Goal: Information Seeking & Learning: Learn about a topic

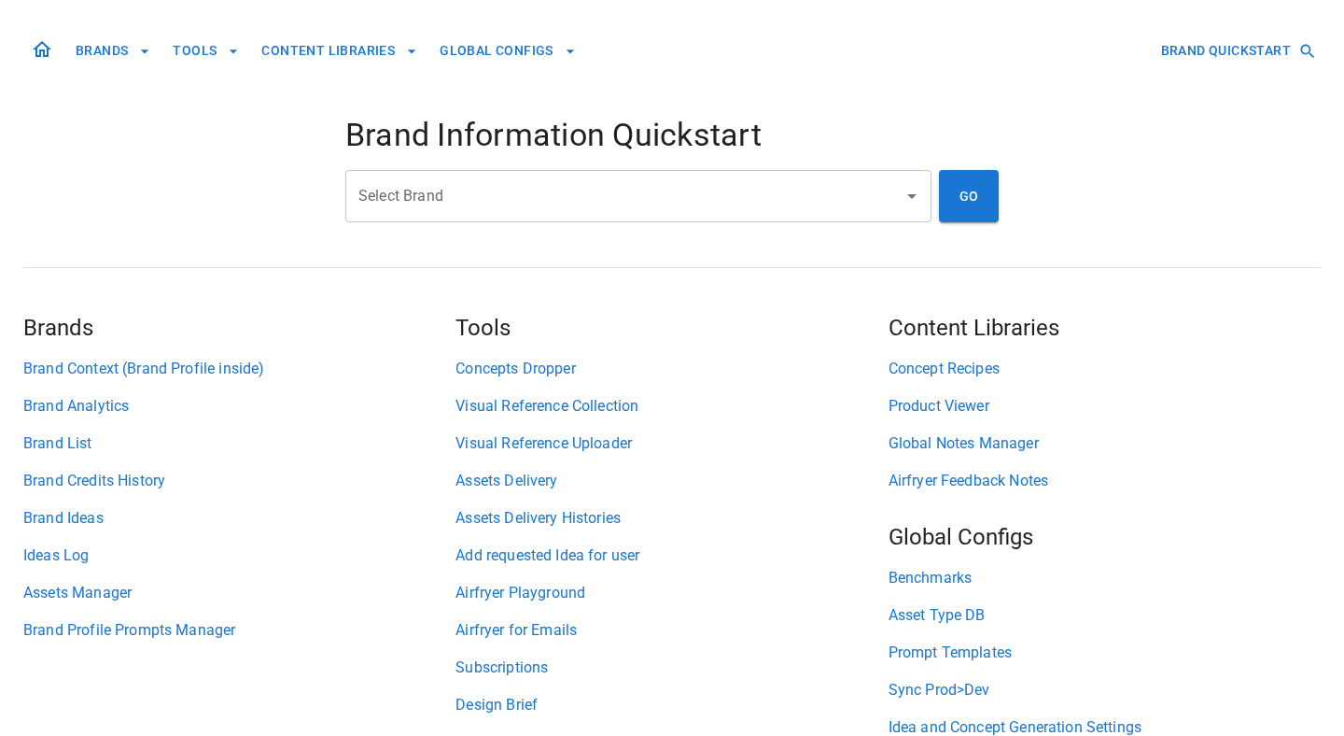
scroll to position [85, 0]
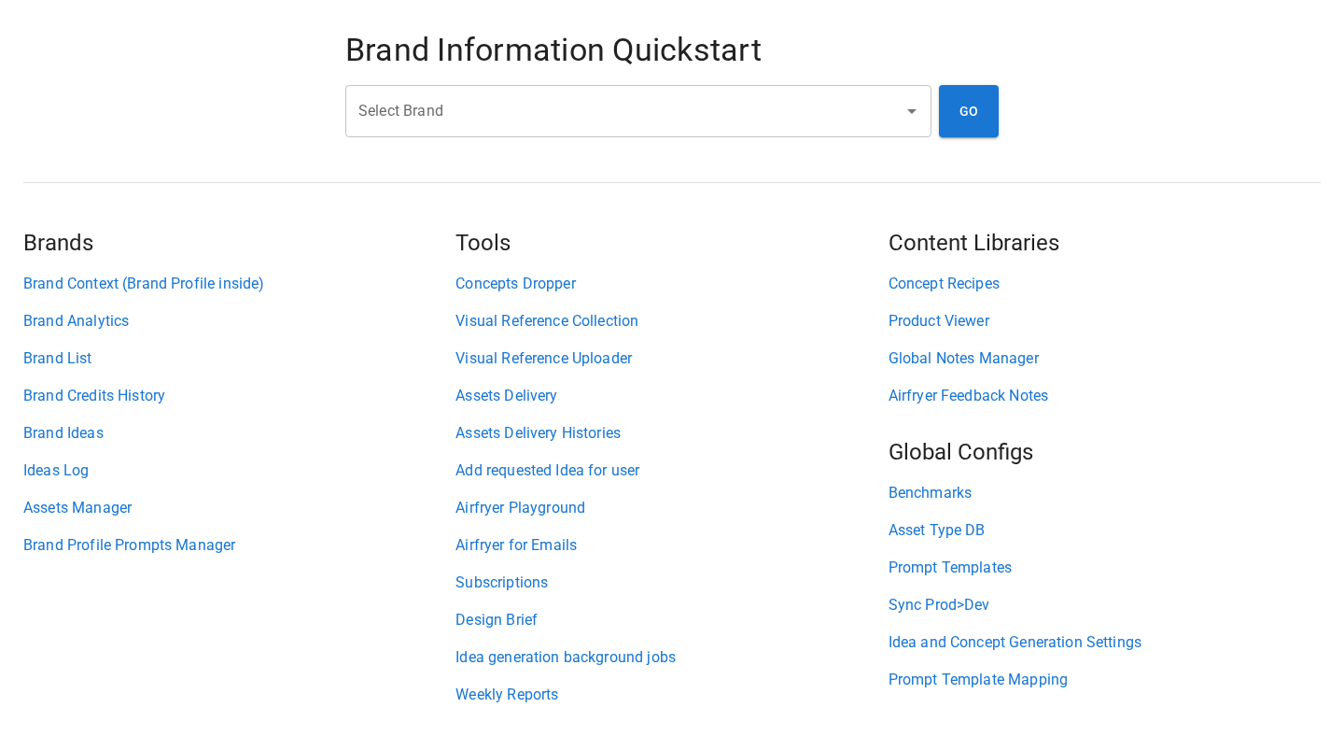
click at [515, 692] on link "Weekly Reports" at bounding box center [672, 694] width 432 height 22
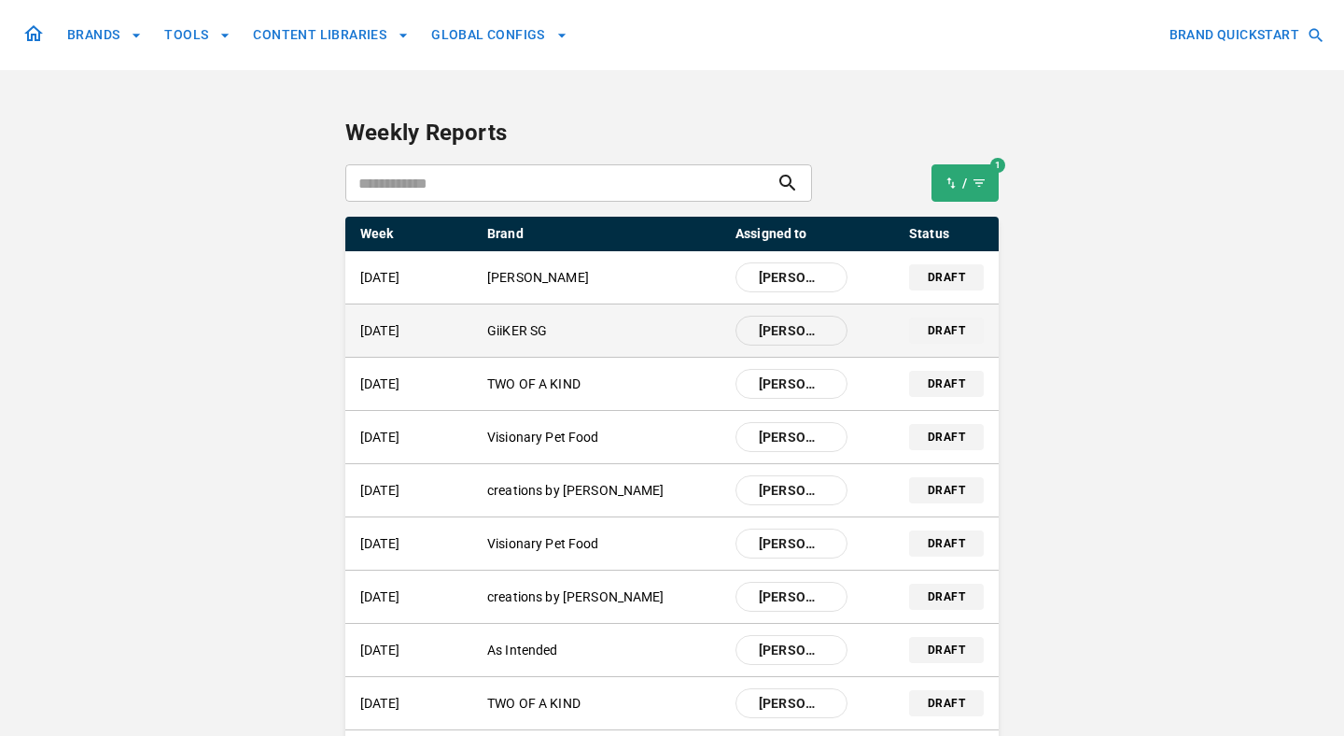
click at [527, 339] on p "GiiKER SG" at bounding box center [603, 331] width 233 height 20
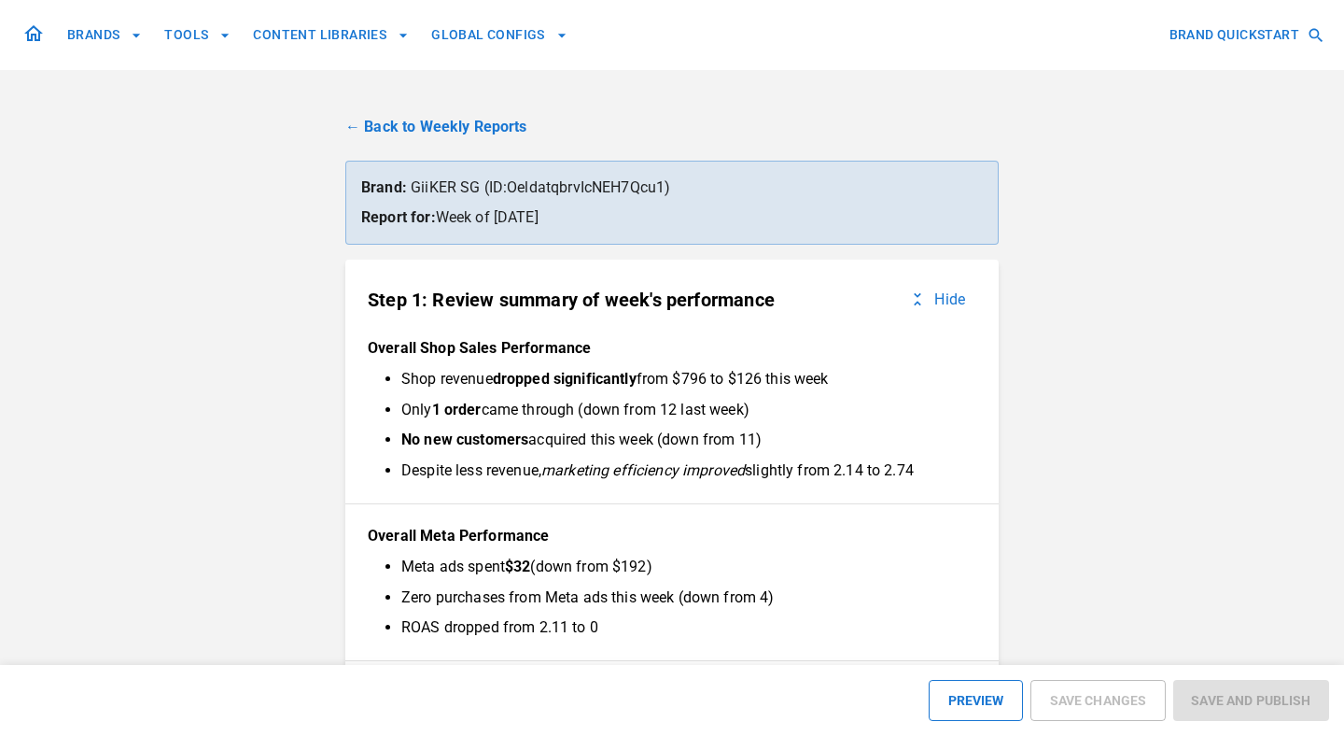
click at [396, 131] on link "← Back to Weekly Reports" at bounding box center [672, 127] width 654 height 22
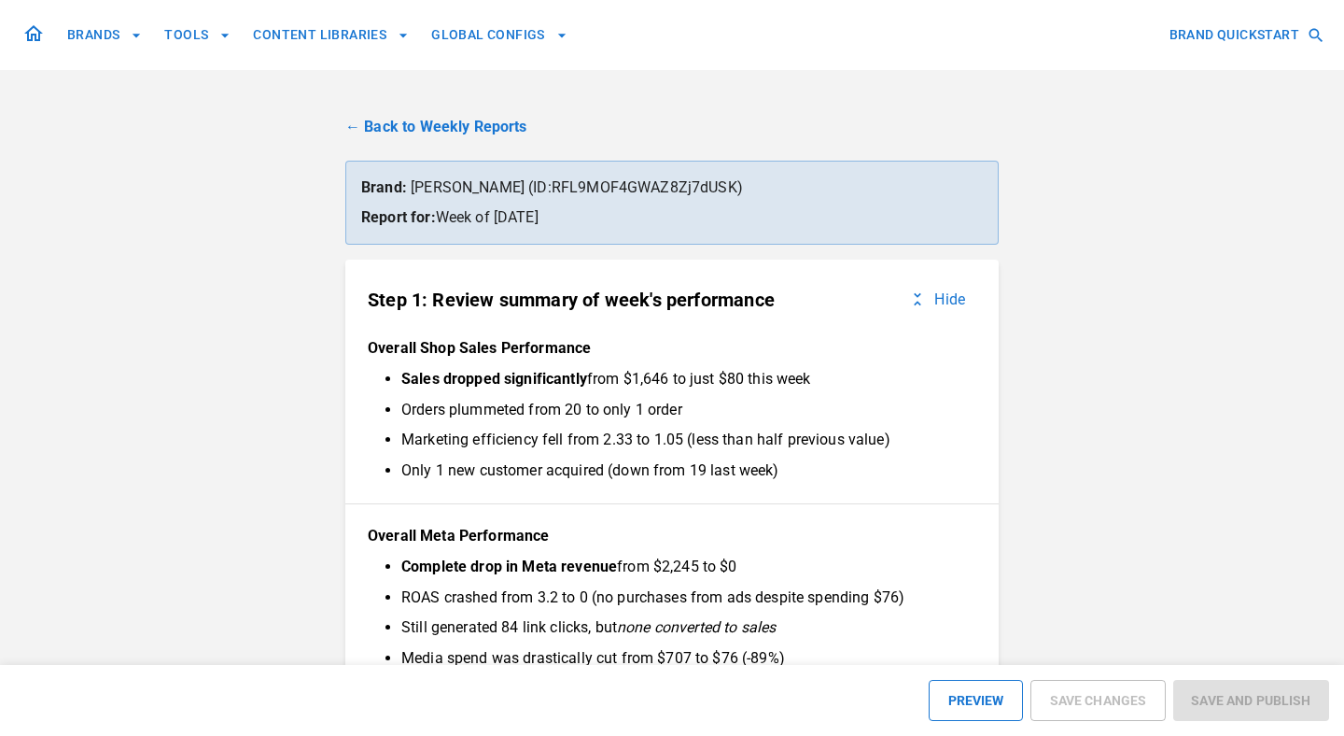
click at [436, 128] on link "← Back to Weekly Reports" at bounding box center [672, 127] width 654 height 22
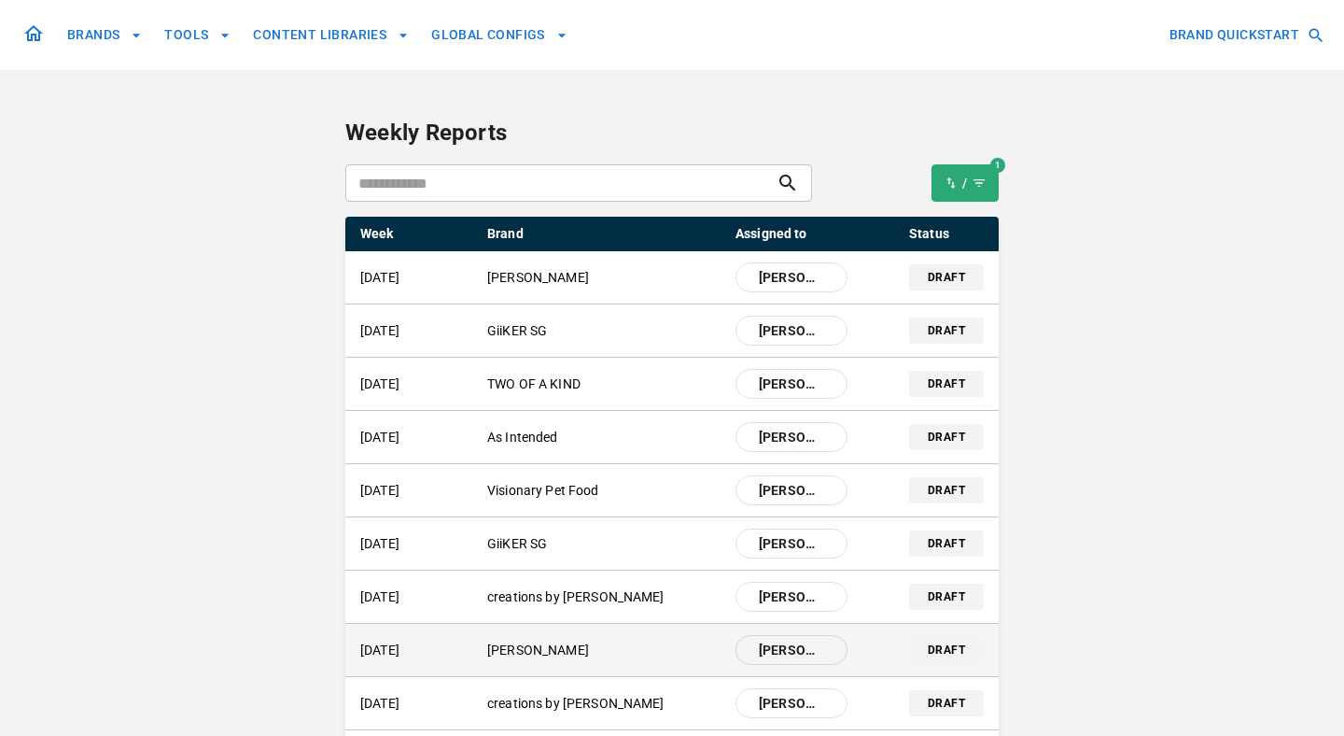
click at [521, 655] on p "[PERSON_NAME]" at bounding box center [603, 650] width 233 height 20
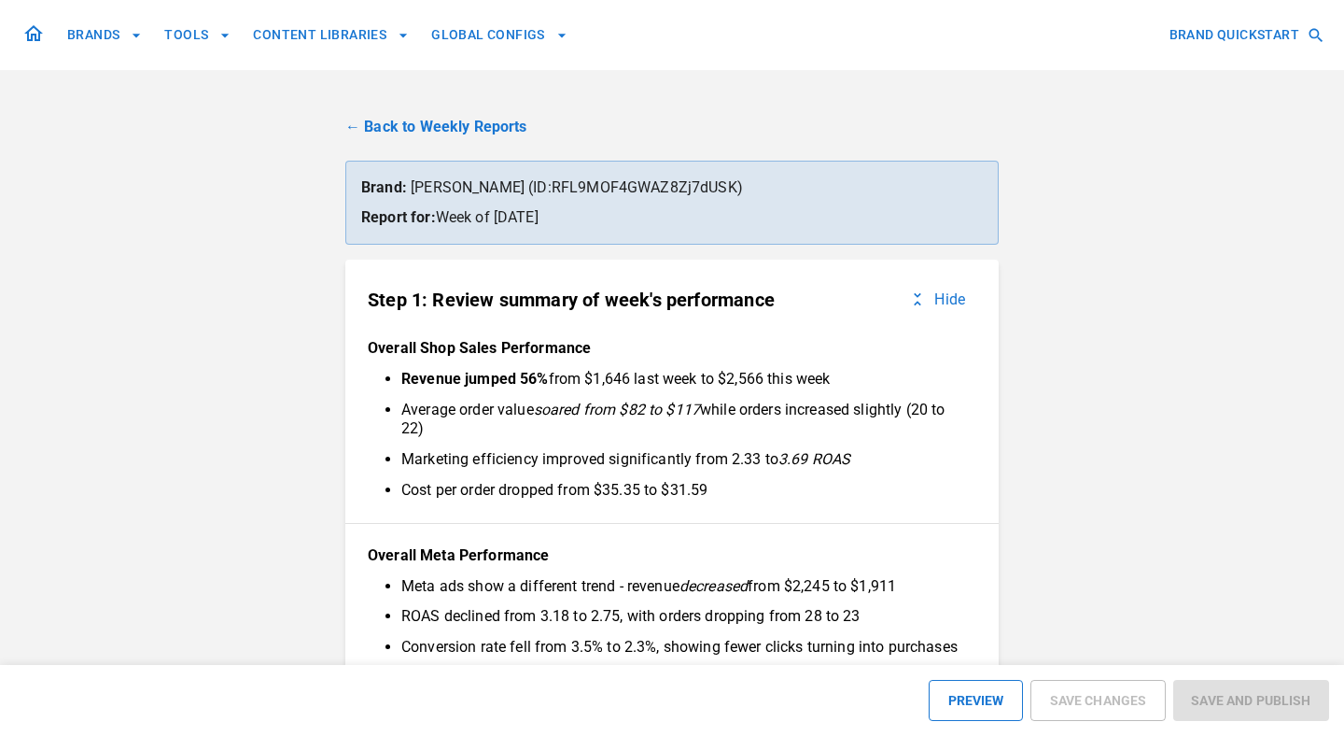
click at [442, 118] on link "← Back to Weekly Reports" at bounding box center [672, 127] width 654 height 22
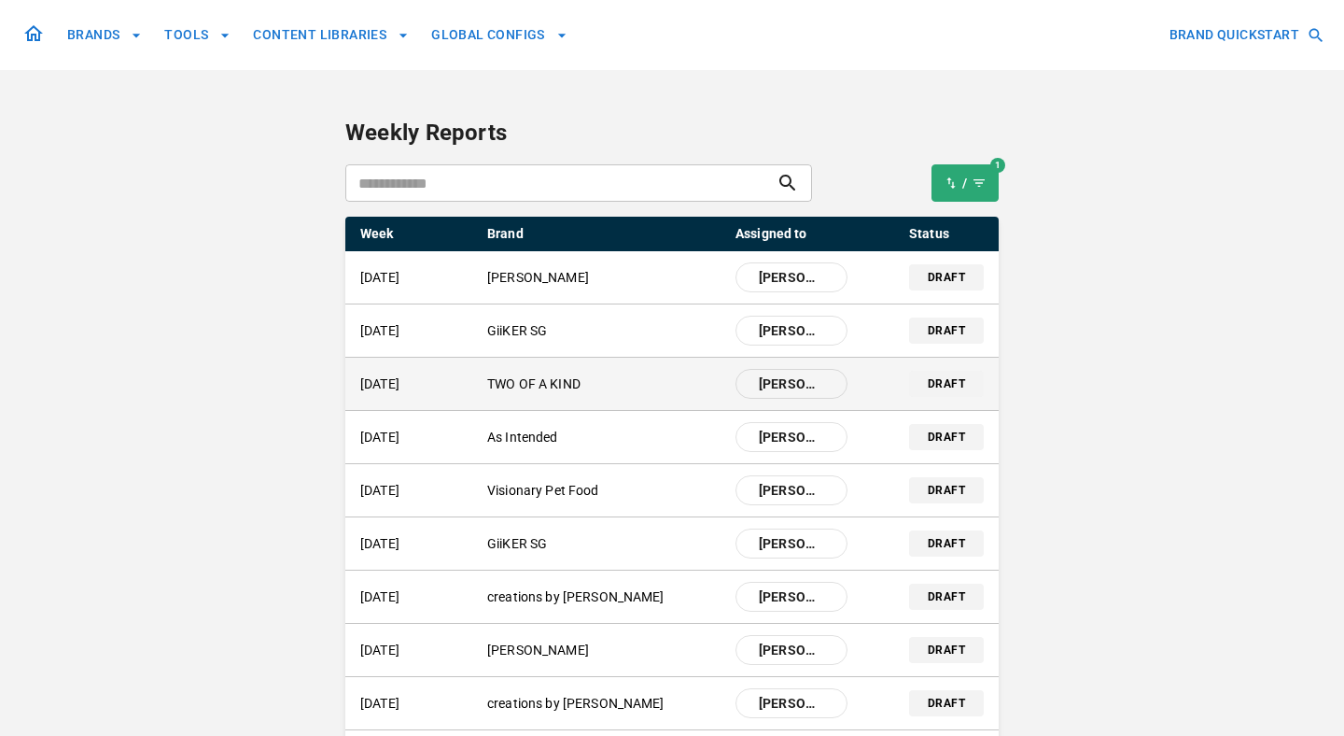
click at [536, 393] on div "[DATE] TWO OF A KIND [PERSON_NAME]" at bounding box center [603, 384] width 487 height 30
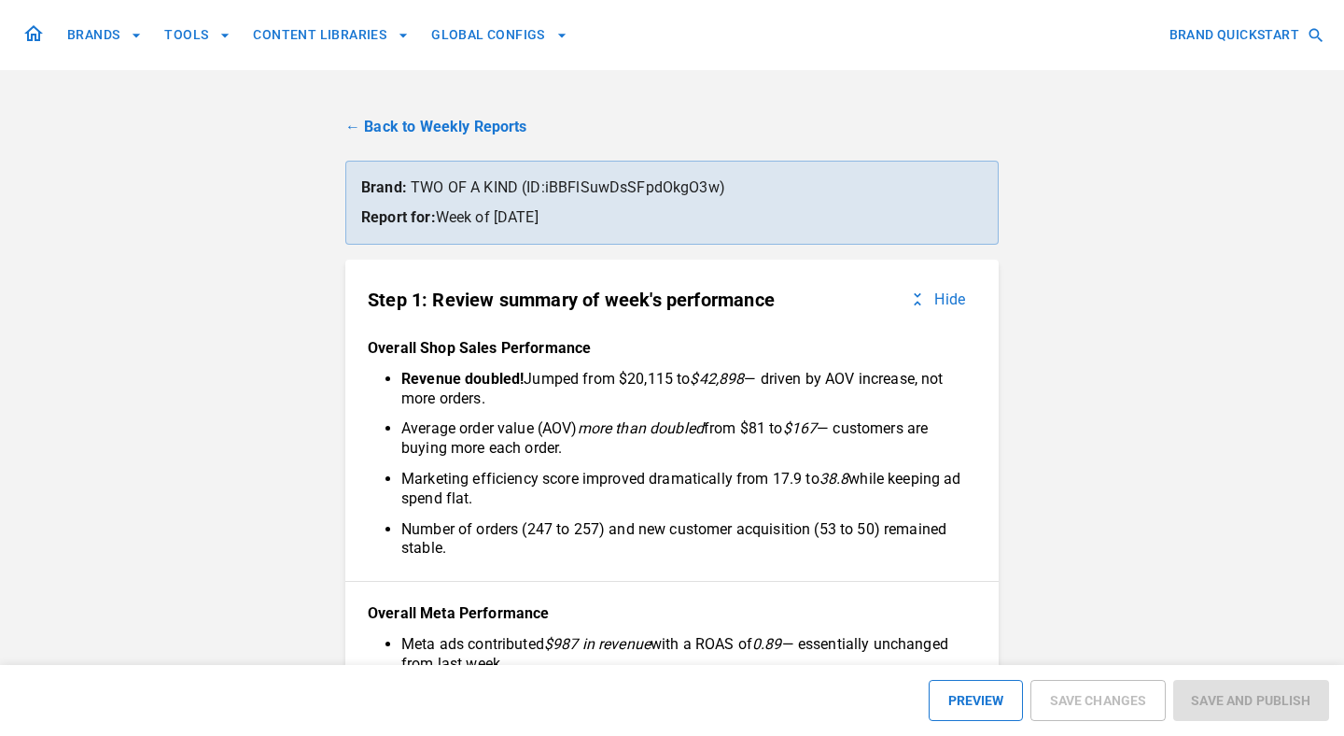
click at [444, 120] on link "← Back to Weekly Reports" at bounding box center [672, 127] width 654 height 22
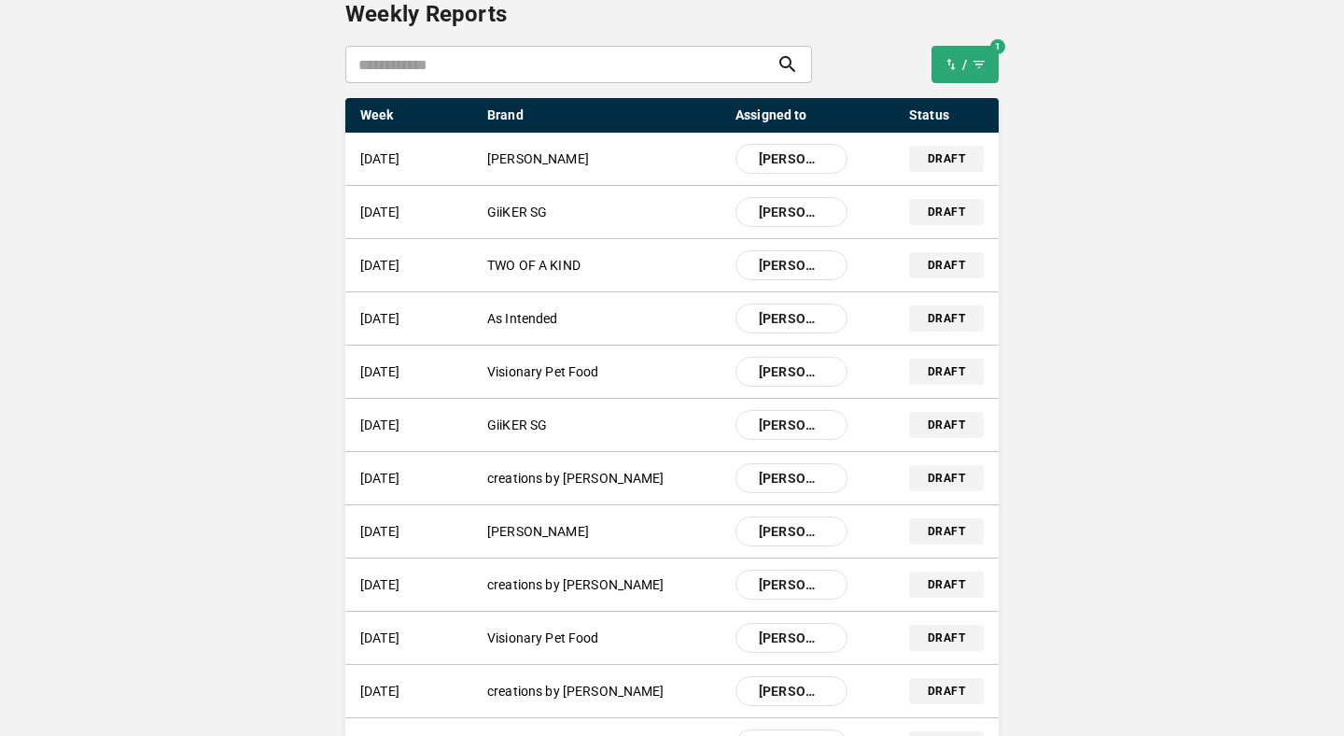
scroll to position [120, 0]
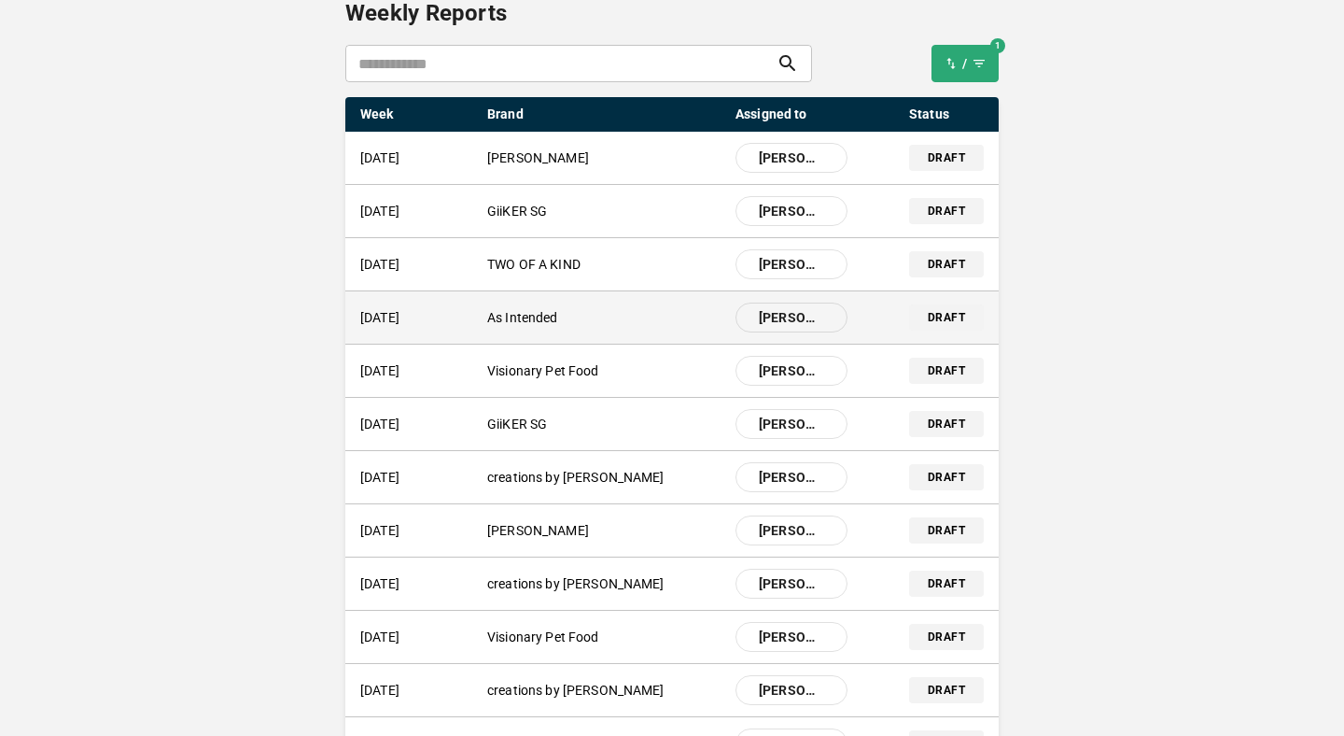
click at [486, 310] on div "[DATE] As Intended [PERSON_NAME]" at bounding box center [603, 318] width 487 height 30
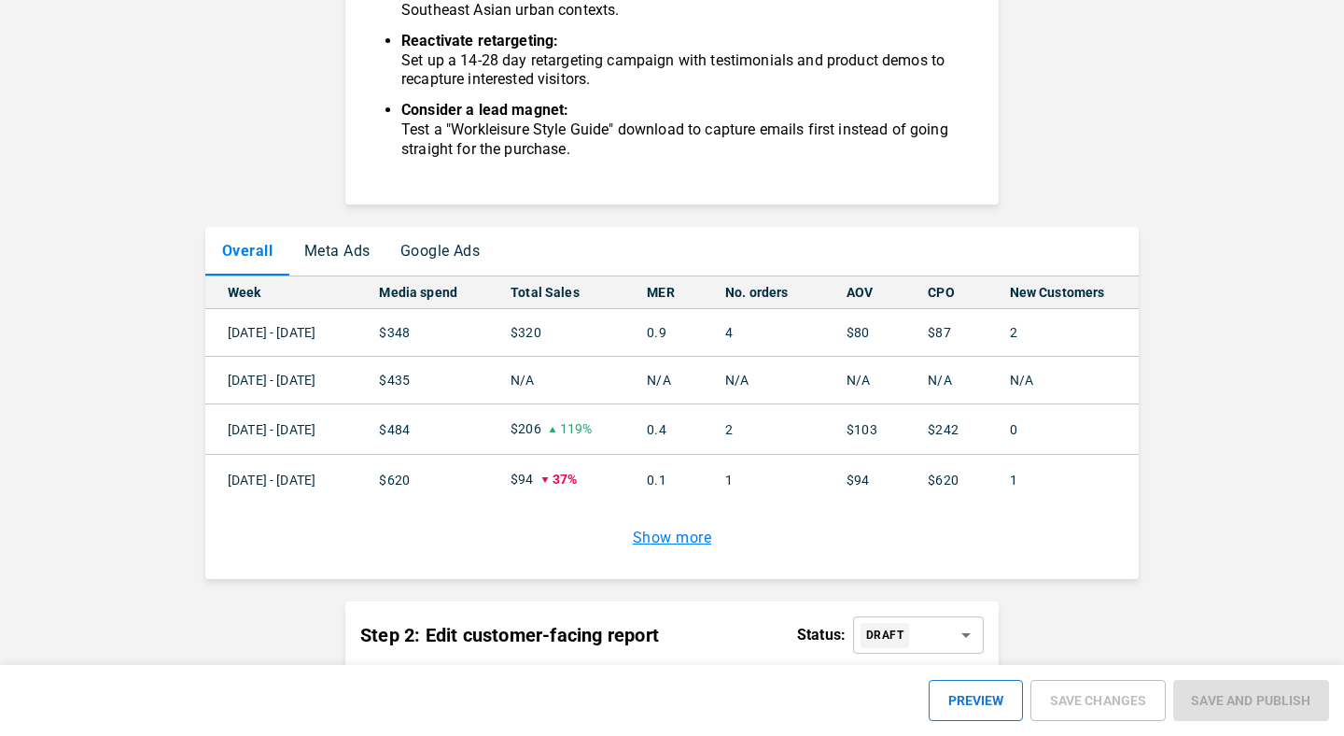
scroll to position [1372, 0]
click at [323, 243] on button "Meta Ads" at bounding box center [337, 250] width 96 height 49
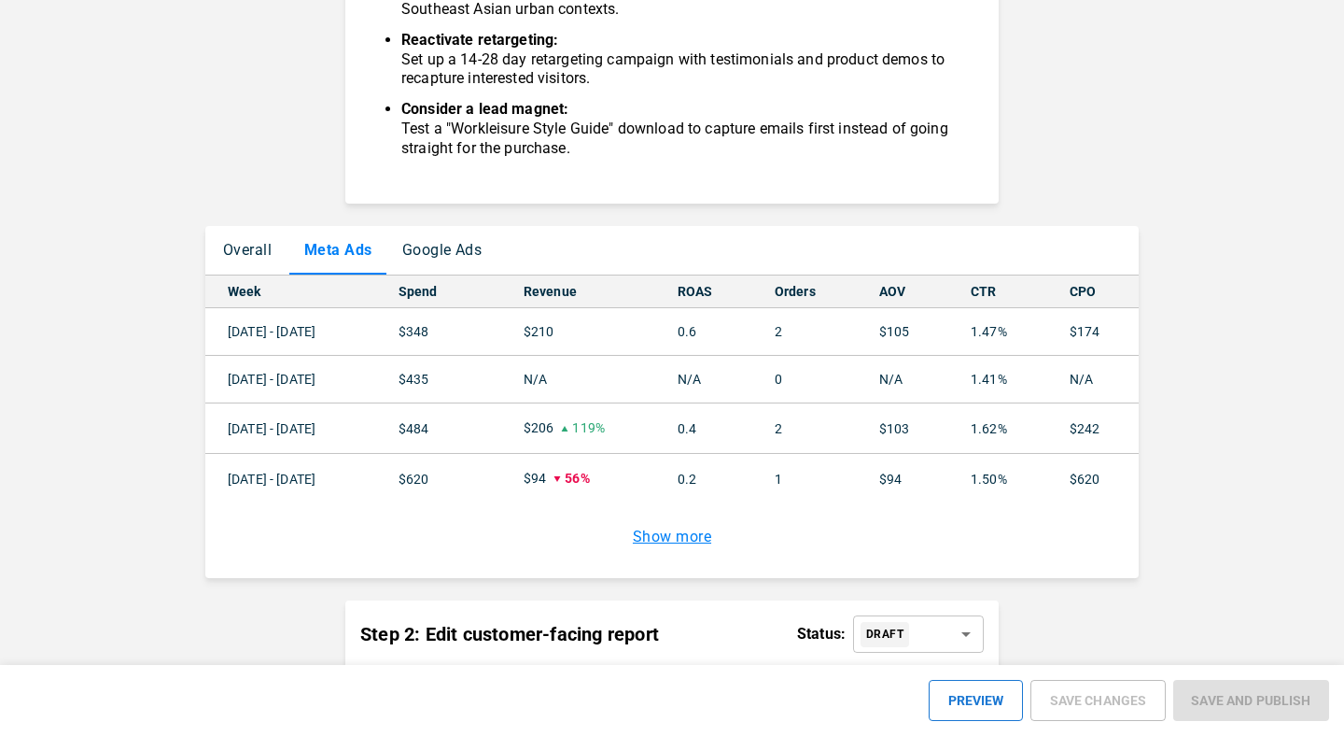
click at [435, 240] on button "Google Ads" at bounding box center [442, 250] width 110 height 49
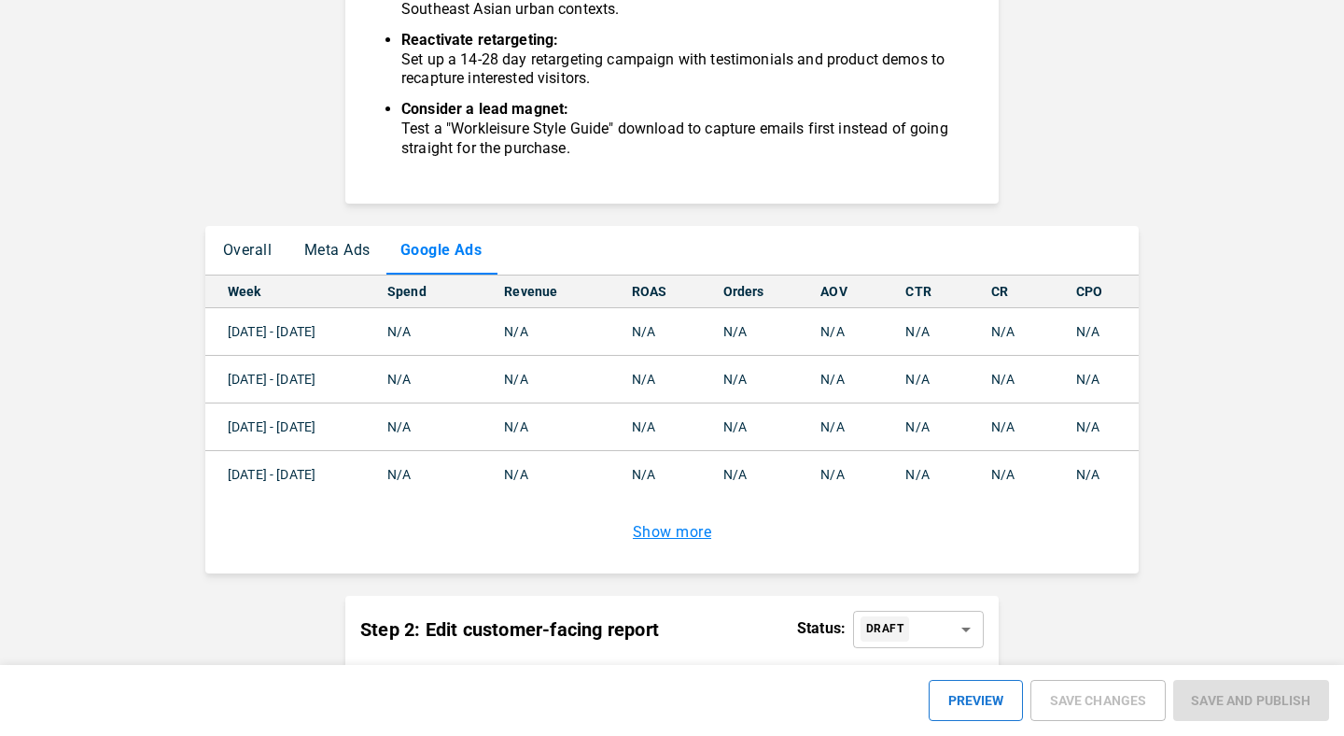
click at [334, 254] on button "Meta Ads" at bounding box center [337, 250] width 96 height 49
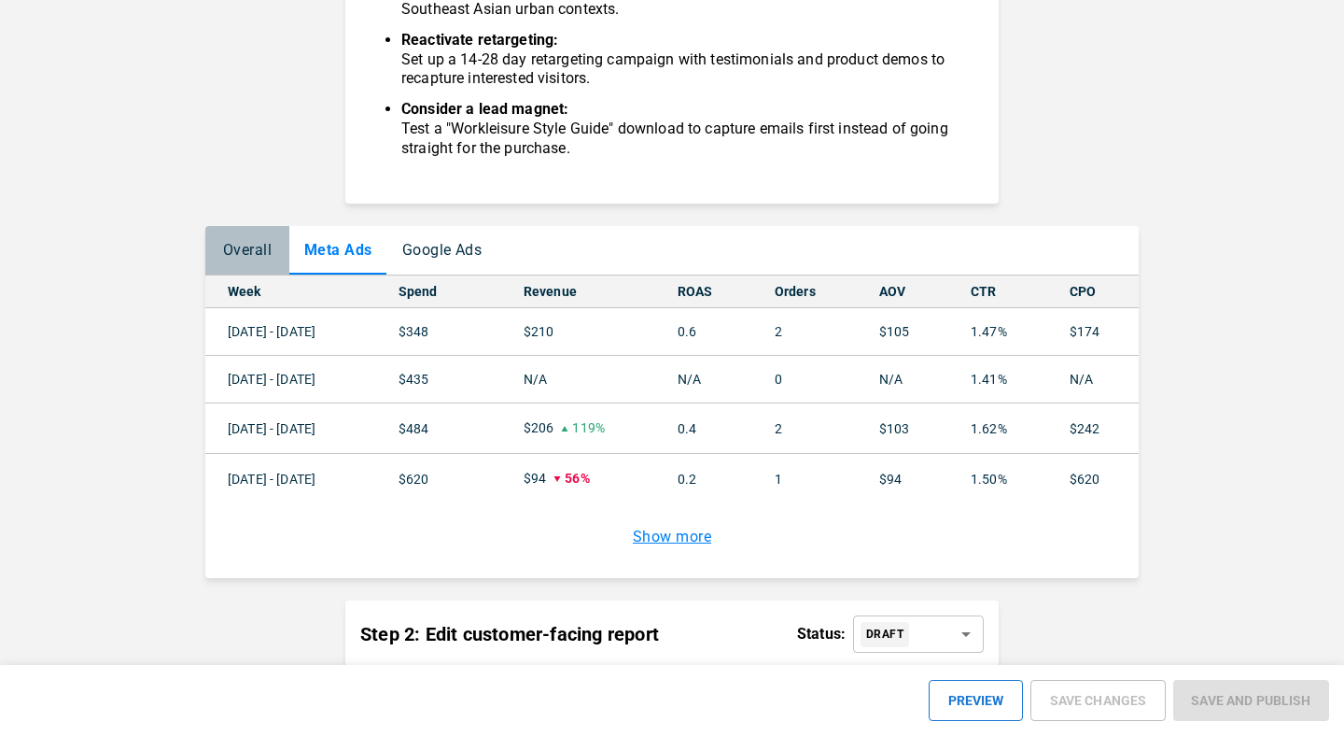
click at [260, 254] on button "Overall" at bounding box center [247, 250] width 84 height 49
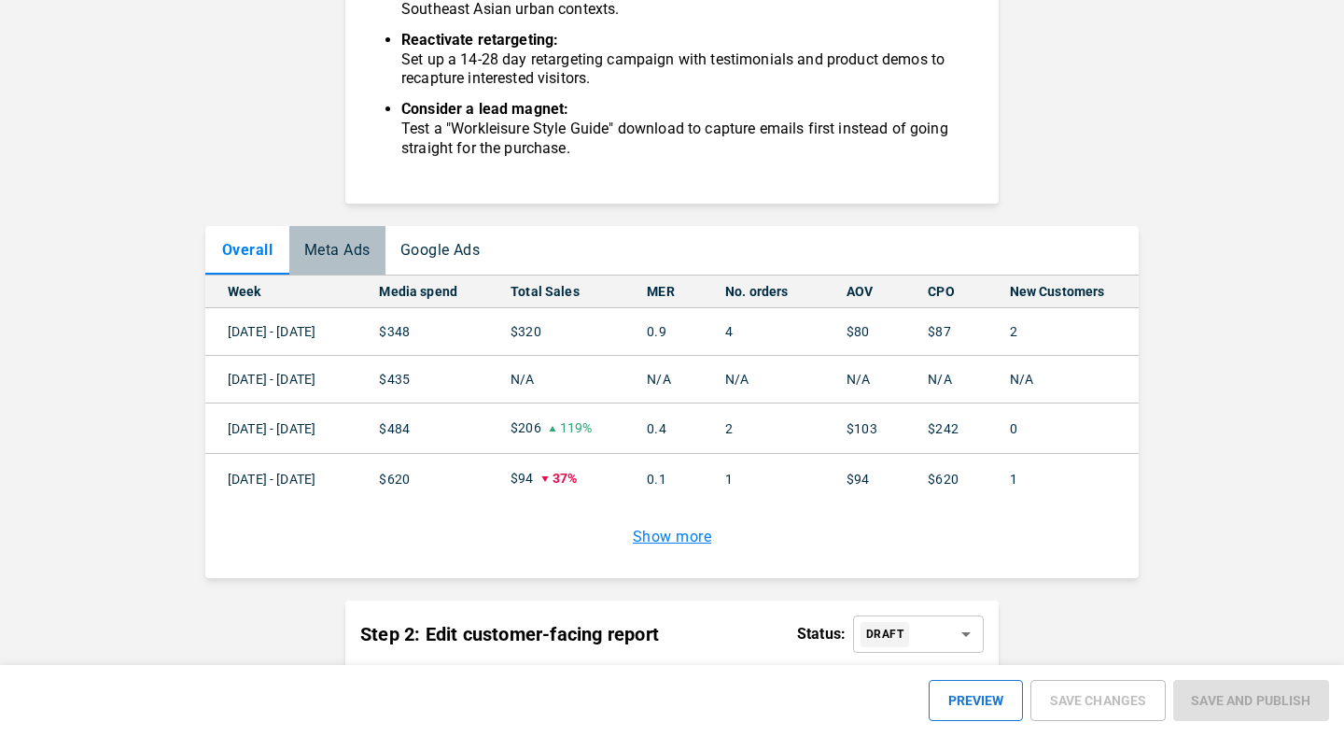
click at [316, 253] on button "Meta Ads" at bounding box center [337, 250] width 96 height 49
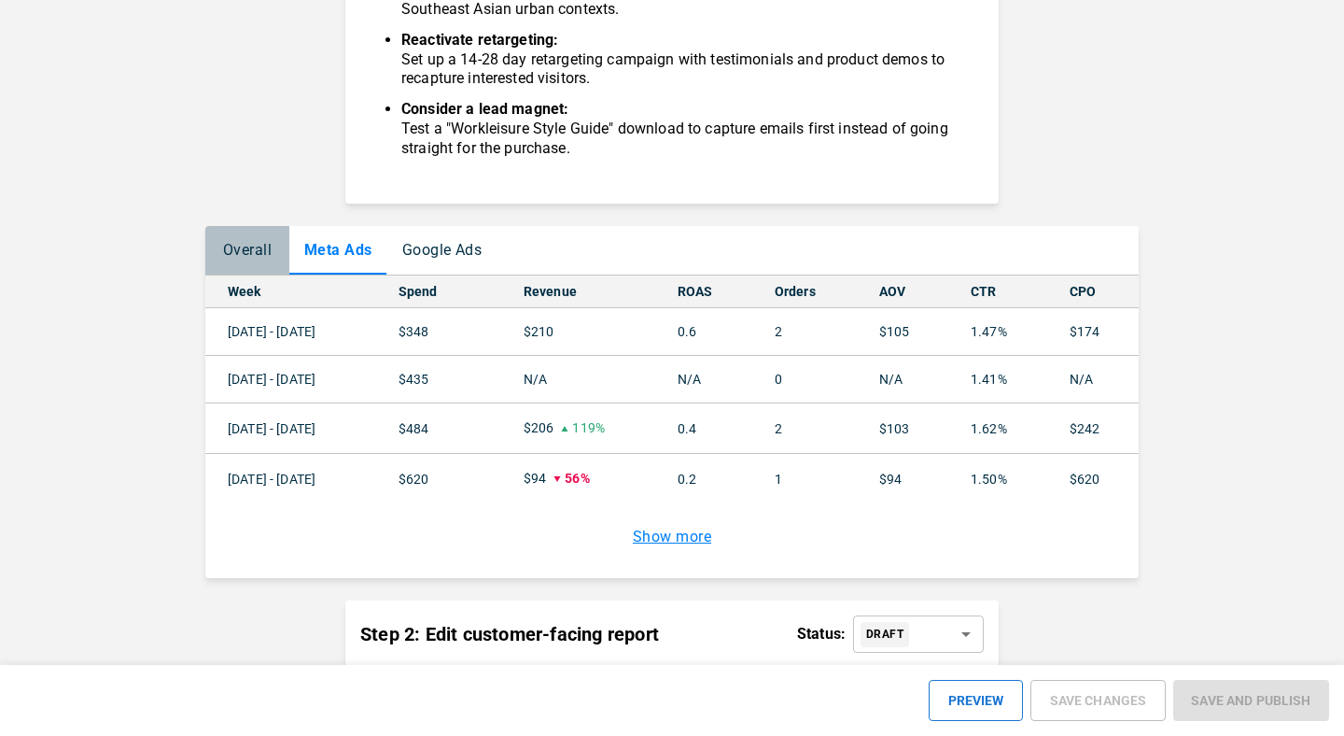
click at [268, 256] on button "Overall" at bounding box center [247, 250] width 84 height 49
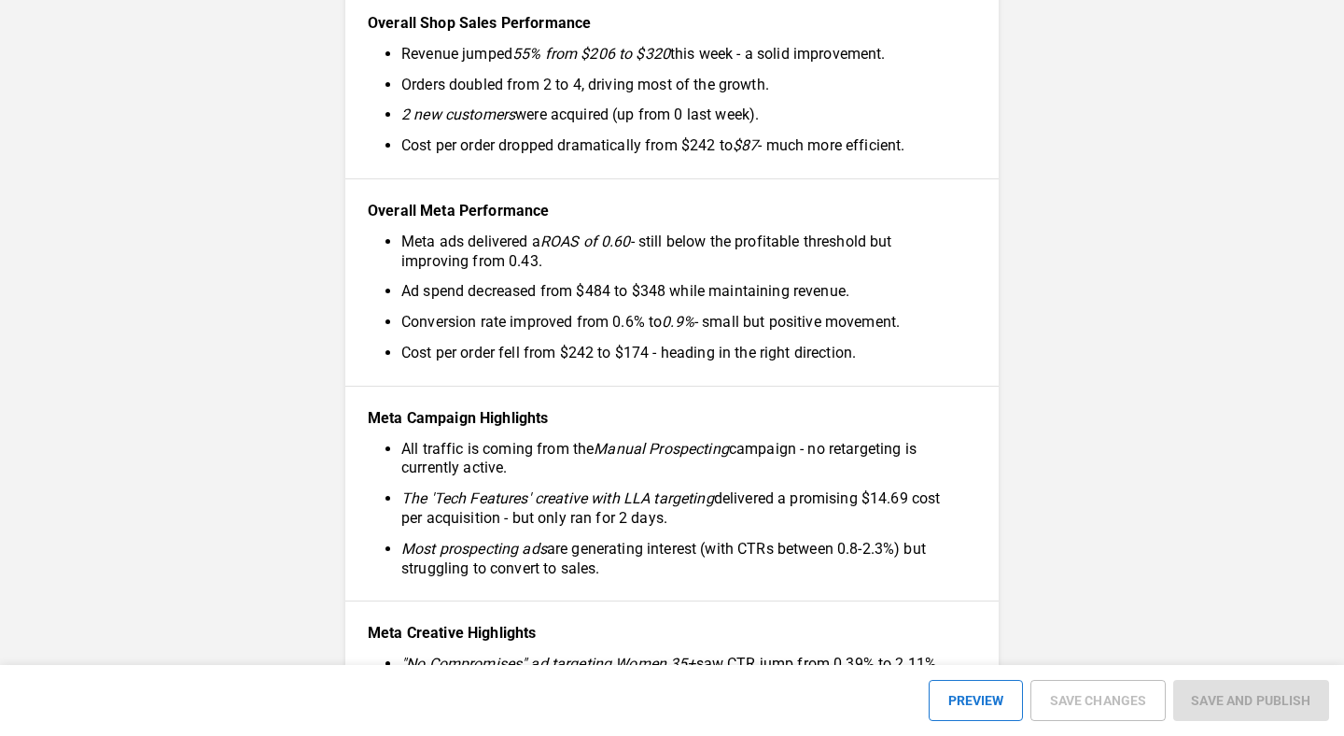
scroll to position [0, 0]
